Goal: Find specific fact: Find specific fact

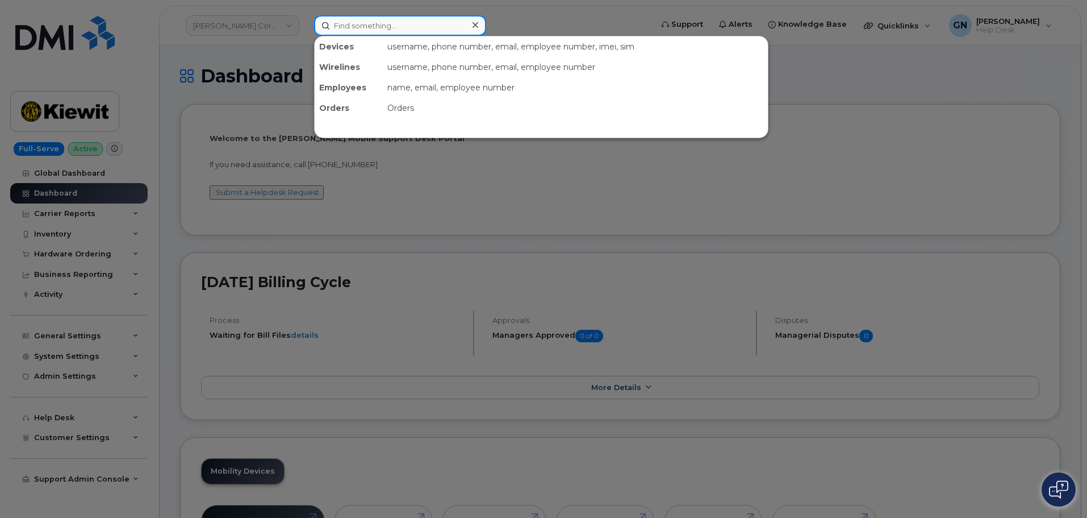
click at [381, 21] on input at bounding box center [400, 25] width 172 height 20
paste input "8645174371"
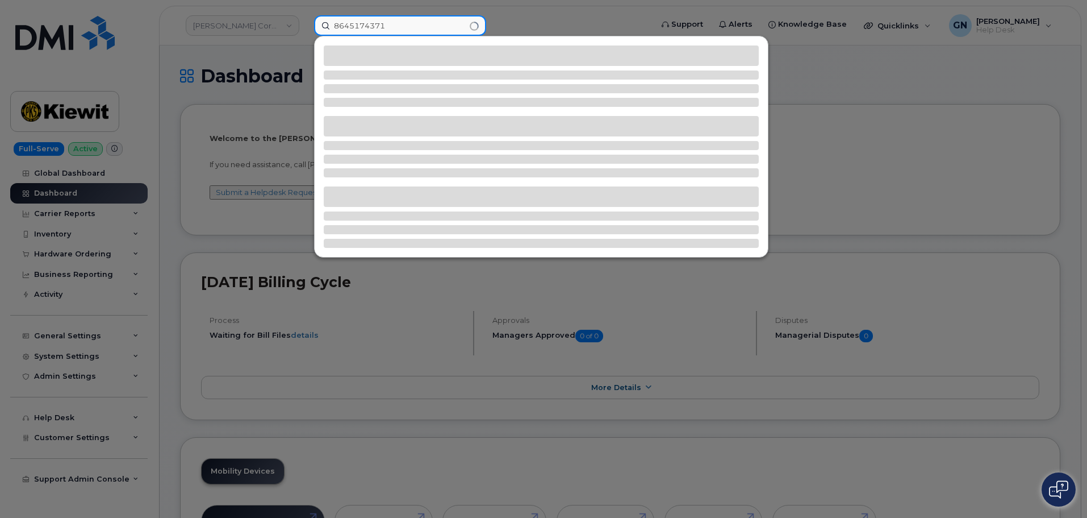
type input "8645174371"
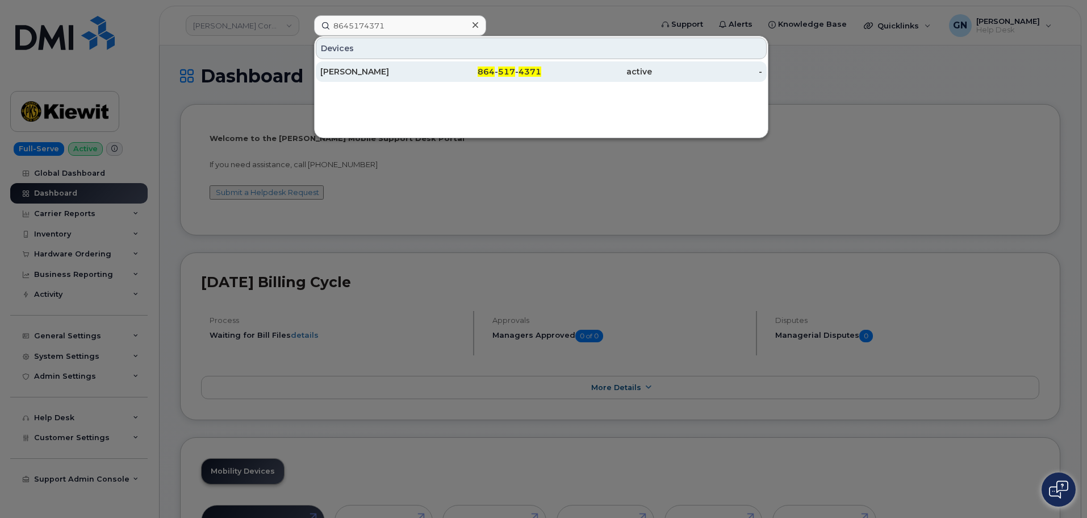
click at [364, 70] on div "[PERSON_NAME]" at bounding box center [375, 71] width 111 height 11
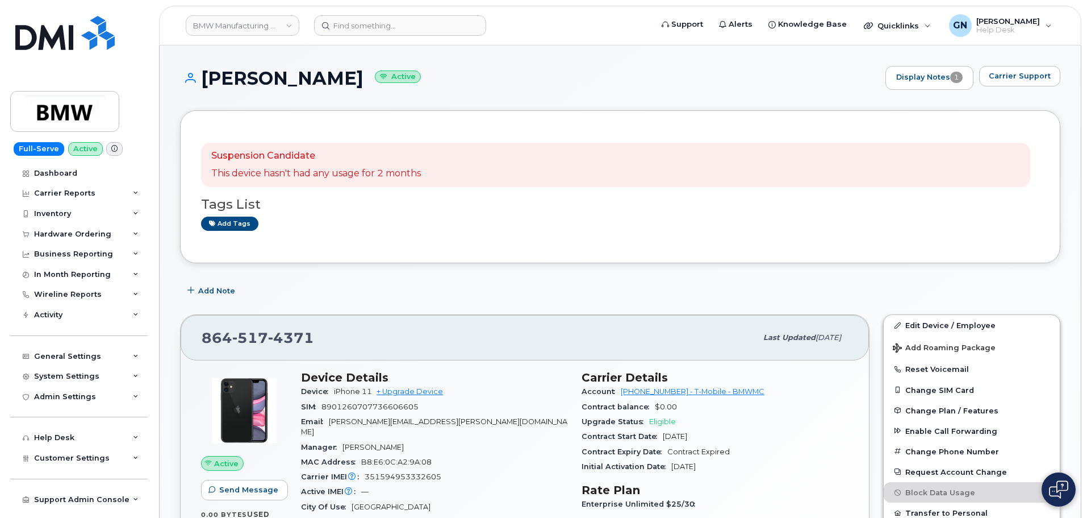
click at [242, 76] on h1 "Anthony Rohloff Active" at bounding box center [530, 78] width 700 height 20
drag, startPoint x: 242, startPoint y: 76, endPoint x: 303, endPoint y: 79, distance: 61.4
click at [303, 79] on h1 "Anthony Rohloff Active" at bounding box center [530, 78] width 700 height 20
copy h1 "[PERSON_NAME]"
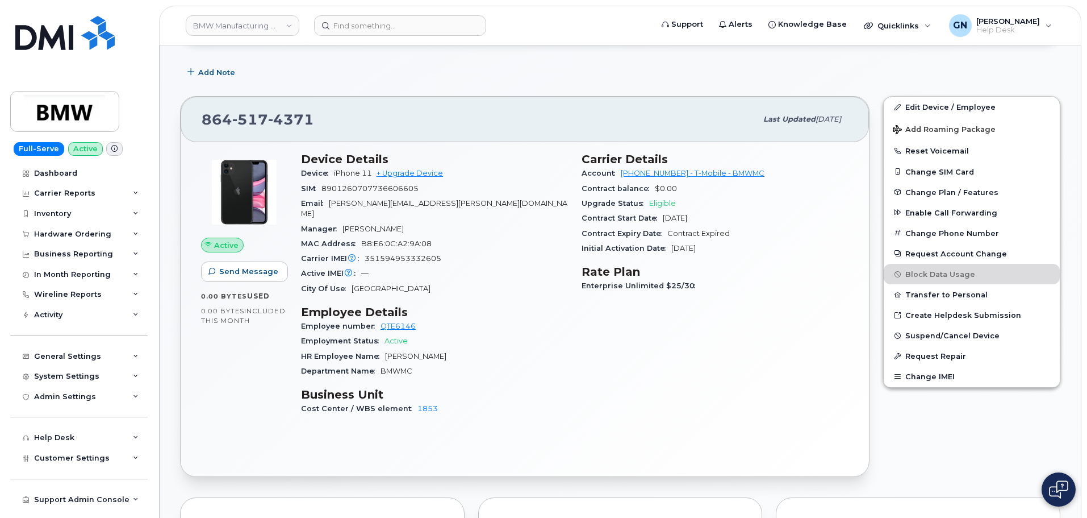
scroll to position [227, 0]
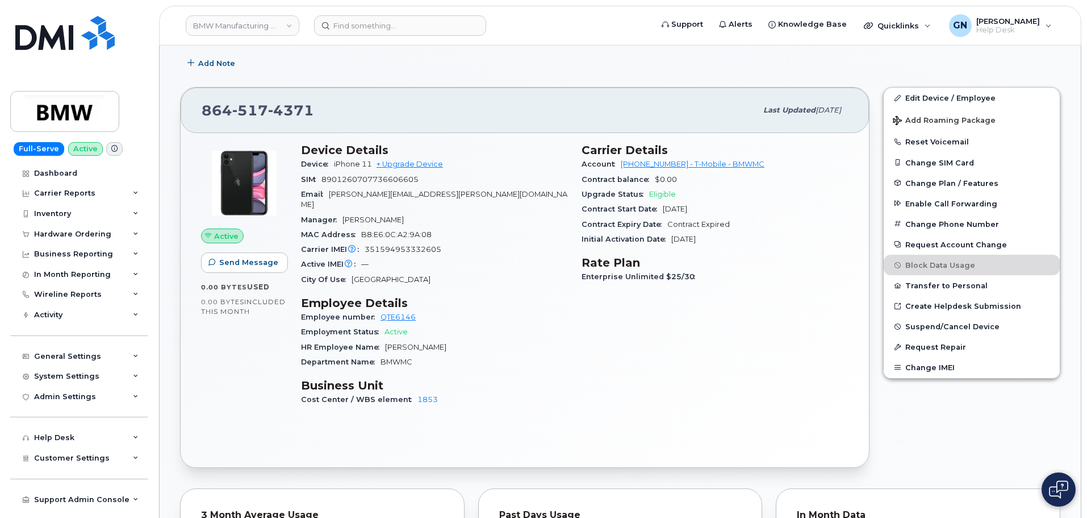
click at [220, 106] on span "864 517 4371" at bounding box center [258, 110] width 112 height 17
drag, startPoint x: 220, startPoint y: 106, endPoint x: 285, endPoint y: 106, distance: 64.8
click at [285, 106] on span "864 517 4371" at bounding box center [258, 110] width 112 height 17
copy span "864 517 4371"
